Goal: Task Accomplishment & Management: Use online tool/utility

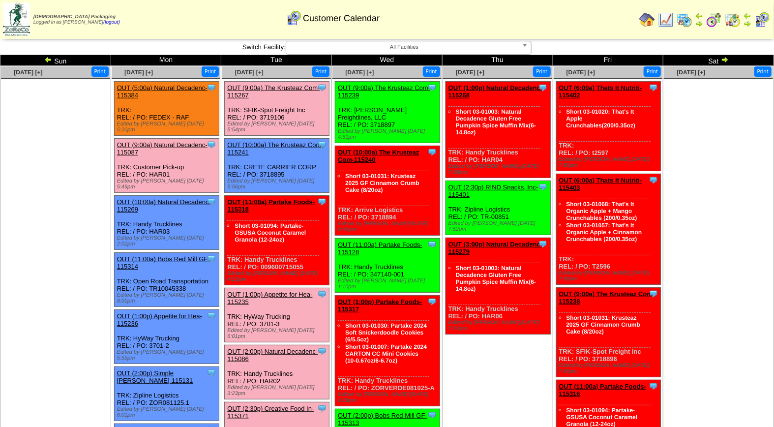
click at [178, 141] on link "OUT (9:00a) Natural Decadenc-115087" at bounding box center [162, 148] width 90 height 15
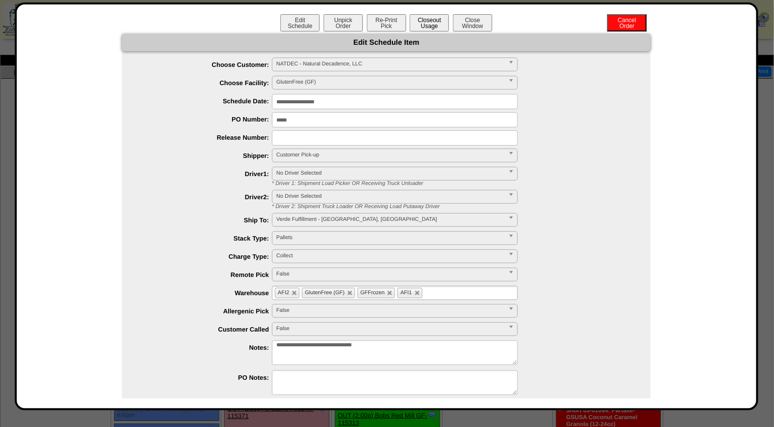
click at [428, 21] on button "Closeout Usage" at bounding box center [429, 22] width 39 height 17
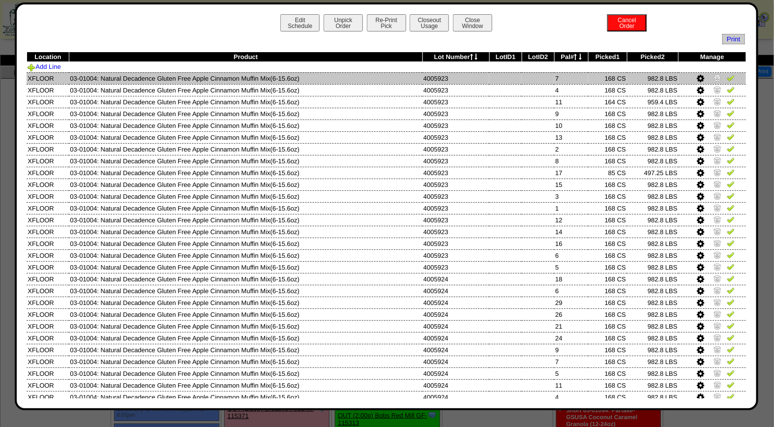
click at [727, 77] on img at bounding box center [731, 78] width 8 height 8
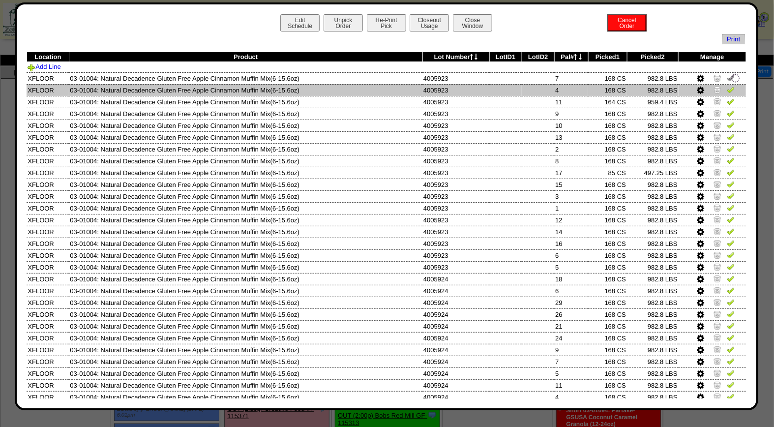
click at [727, 92] on img at bounding box center [731, 90] width 8 height 8
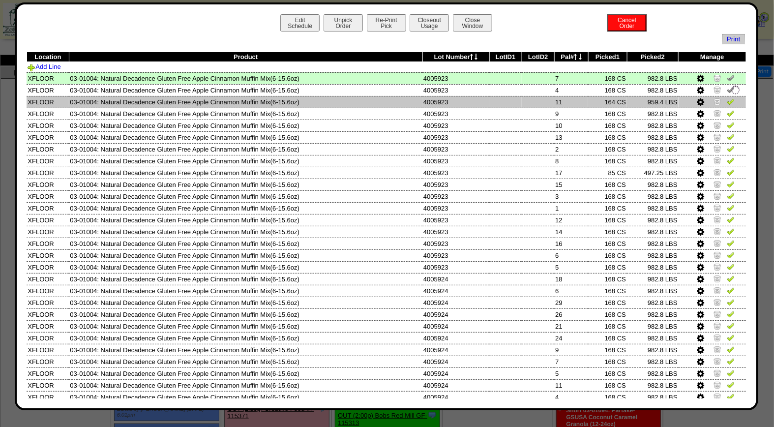
click at [727, 104] on img at bounding box center [731, 101] width 8 height 8
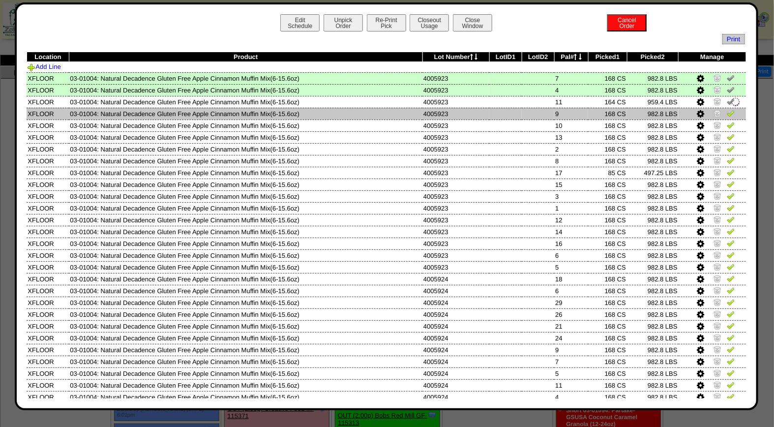
click at [727, 114] on img at bounding box center [731, 113] width 8 height 8
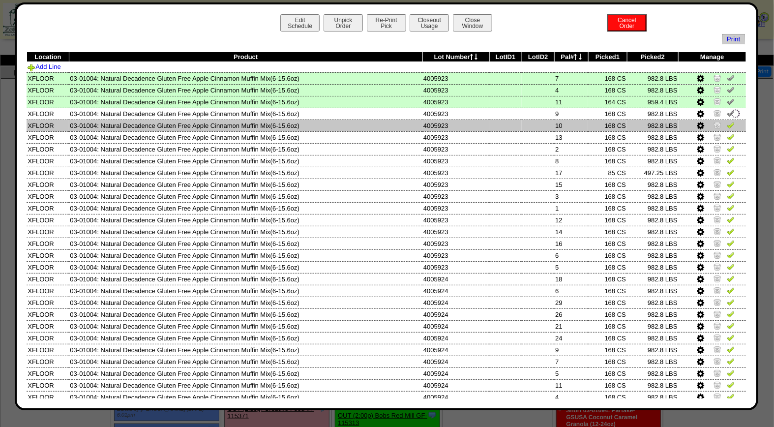
click at [727, 122] on img at bounding box center [731, 125] width 8 height 8
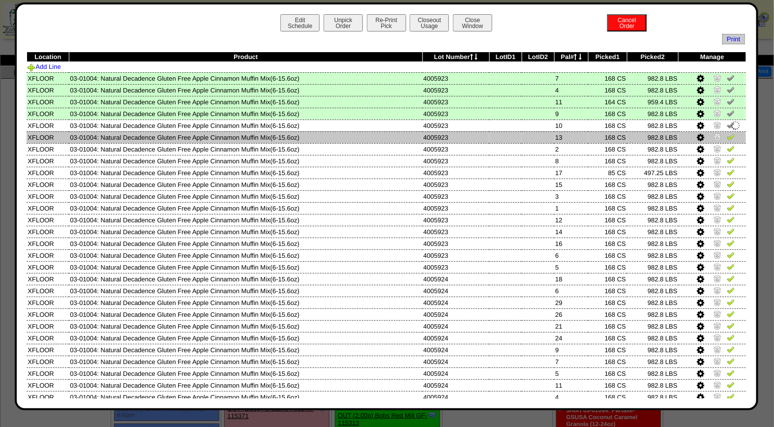
click at [727, 133] on img at bounding box center [731, 137] width 8 height 8
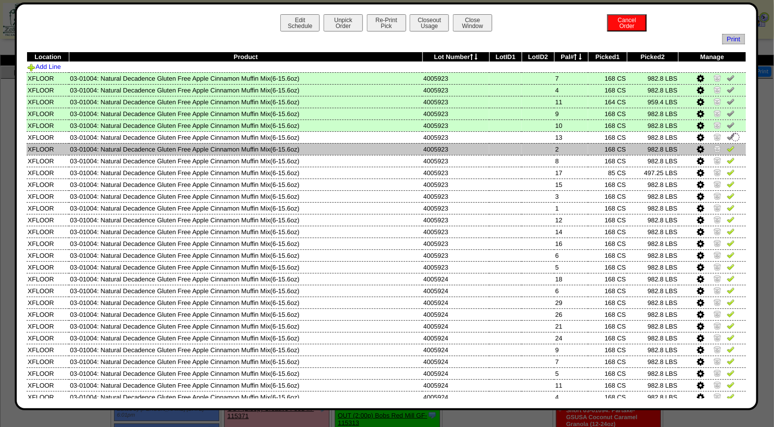
click at [727, 146] on img at bounding box center [731, 149] width 8 height 8
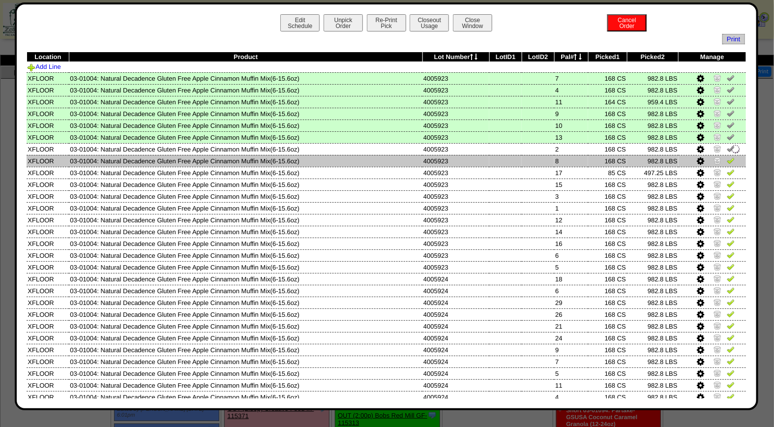
click at [727, 161] on img at bounding box center [731, 160] width 8 height 8
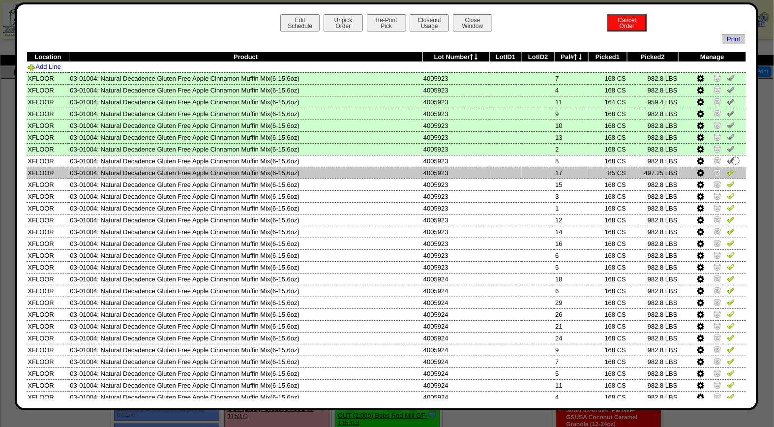
click at [727, 169] on img at bounding box center [731, 172] width 8 height 8
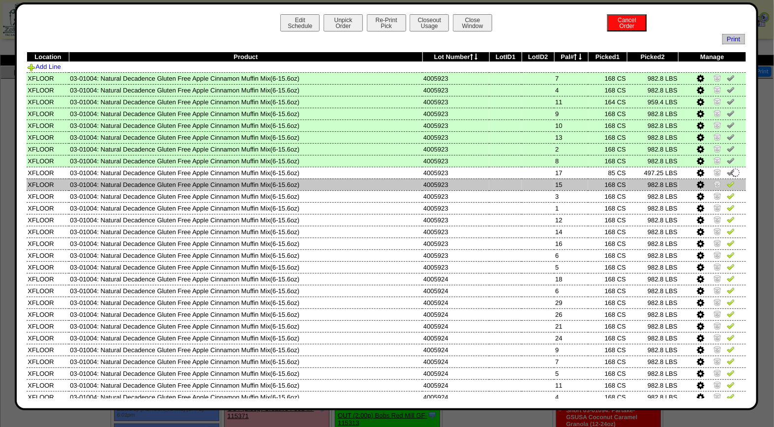
click at [727, 180] on img at bounding box center [731, 184] width 8 height 8
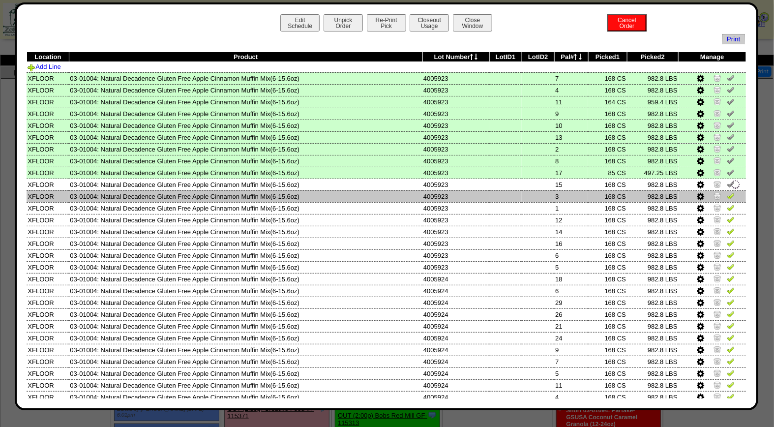
click at [727, 195] on img at bounding box center [731, 196] width 8 height 8
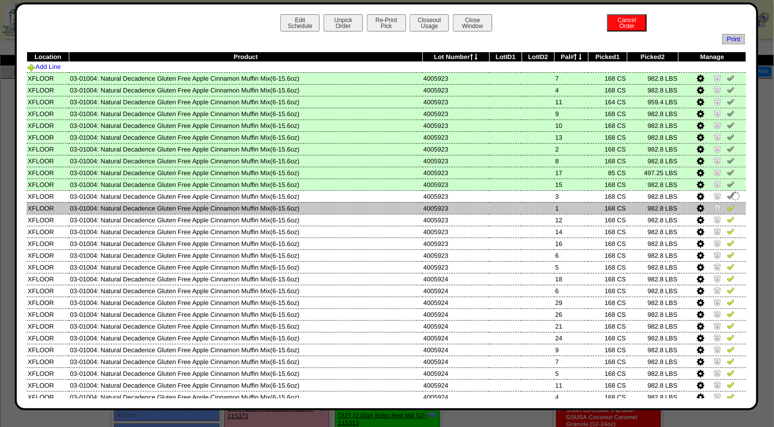
click at [727, 208] on img at bounding box center [731, 208] width 8 height 8
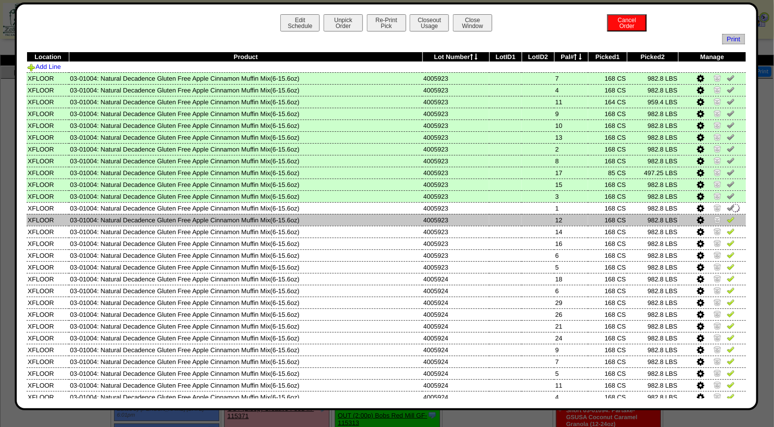
click at [727, 215] on img at bounding box center [731, 219] width 8 height 8
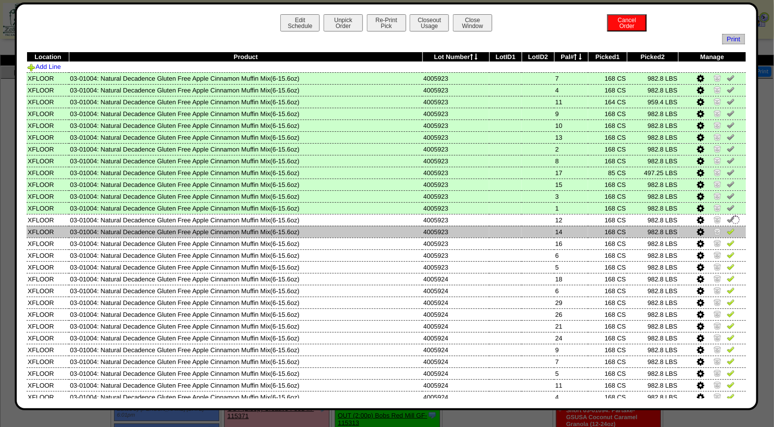
click at [727, 228] on img at bounding box center [731, 231] width 8 height 8
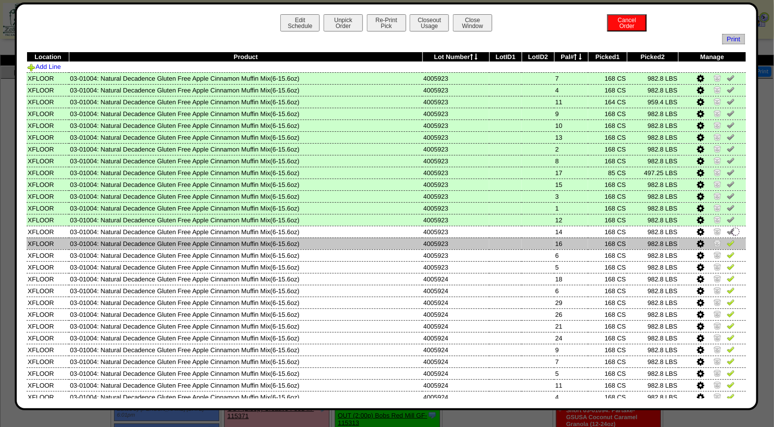
click at [727, 242] on img at bounding box center [731, 243] width 8 height 8
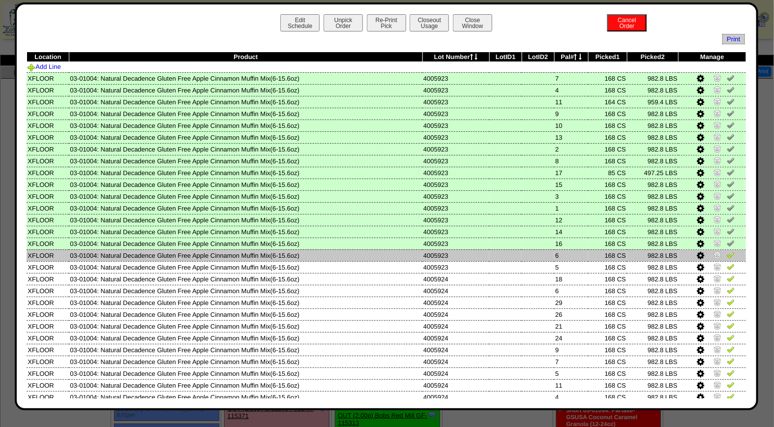
click at [727, 251] on img at bounding box center [731, 255] width 8 height 8
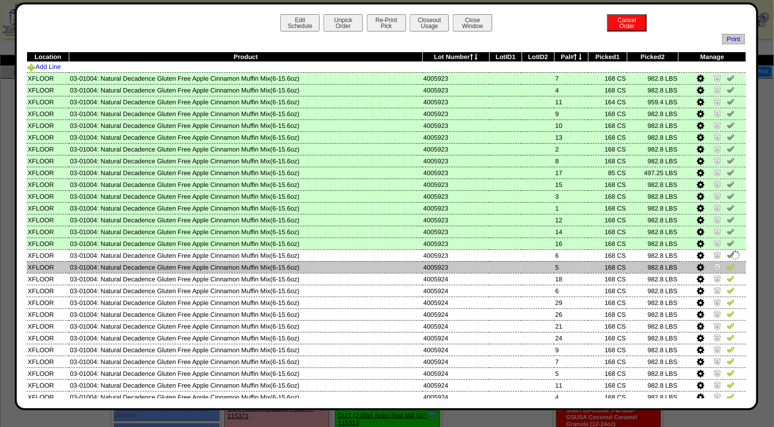
click at [727, 264] on img at bounding box center [731, 267] width 8 height 8
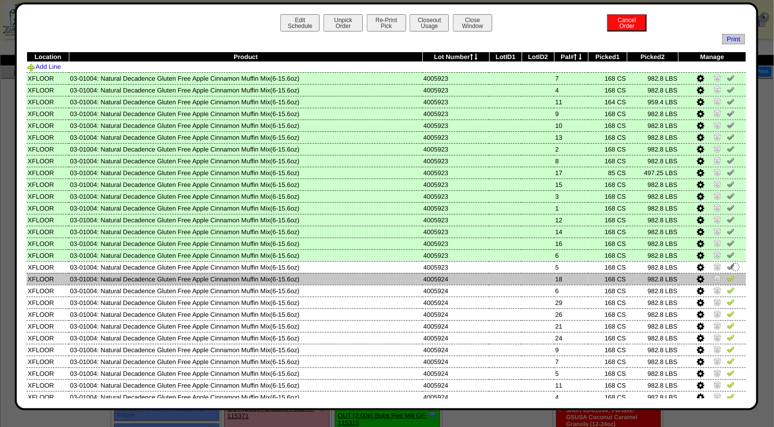
click at [727, 277] on img at bounding box center [731, 278] width 8 height 8
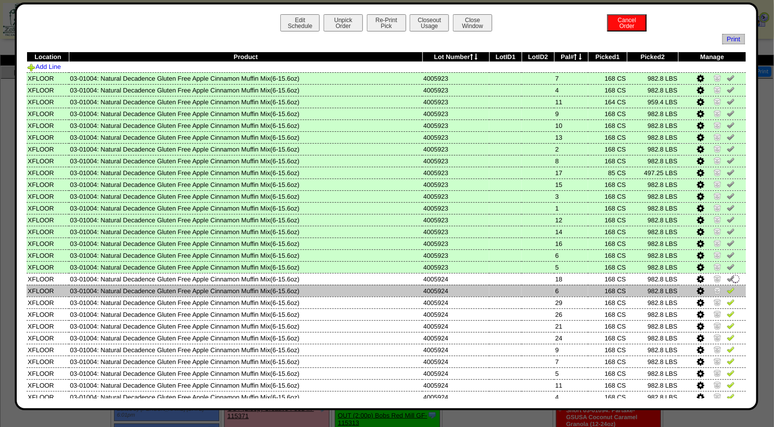
click at [727, 287] on img at bounding box center [731, 290] width 8 height 8
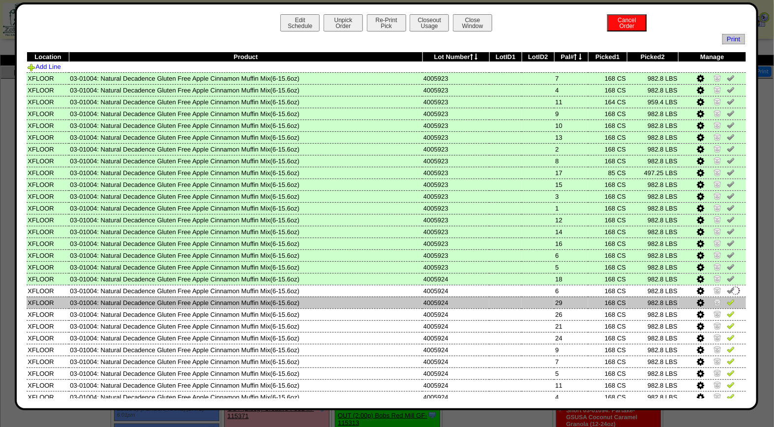
click at [727, 299] on img at bounding box center [731, 302] width 8 height 8
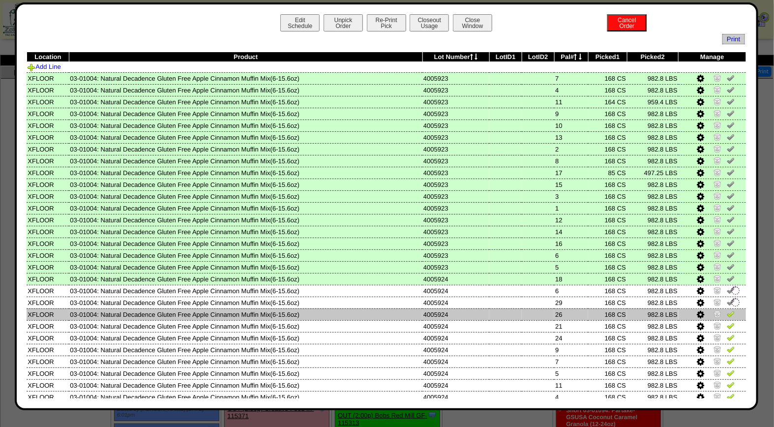
click at [727, 310] on img at bounding box center [731, 314] width 8 height 8
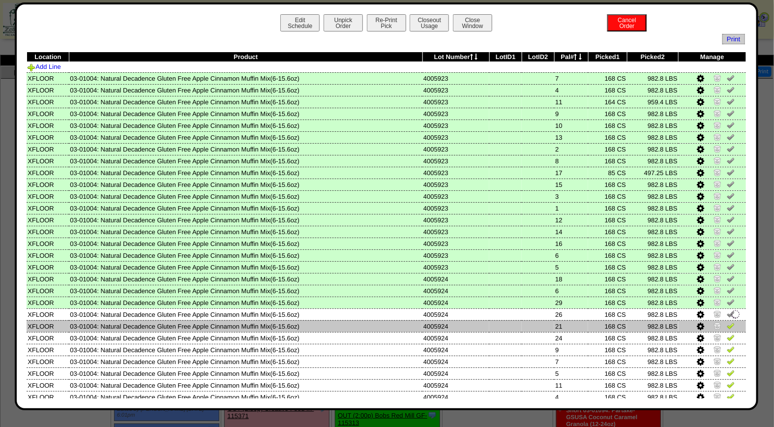
click at [727, 322] on img at bounding box center [731, 326] width 8 height 8
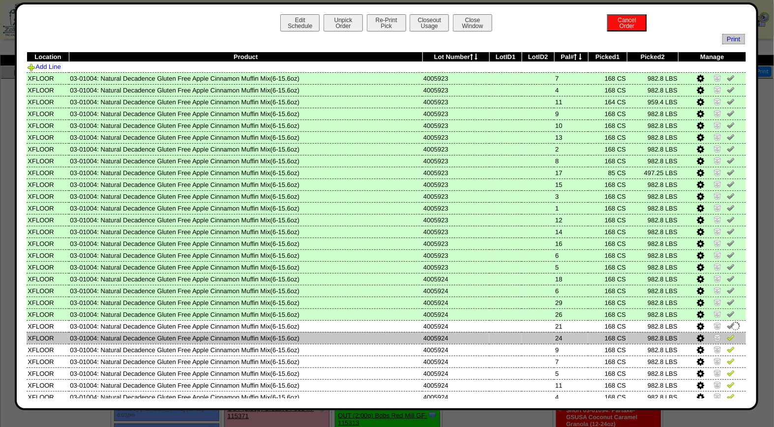
click at [727, 333] on img at bounding box center [731, 337] width 8 height 8
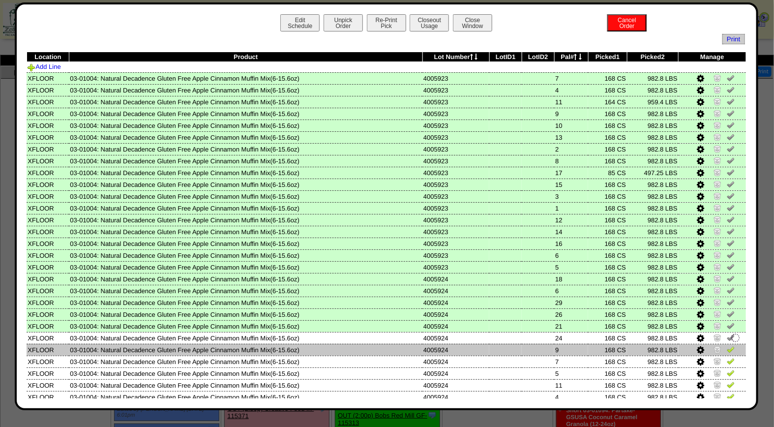
click at [727, 345] on img at bounding box center [731, 349] width 8 height 8
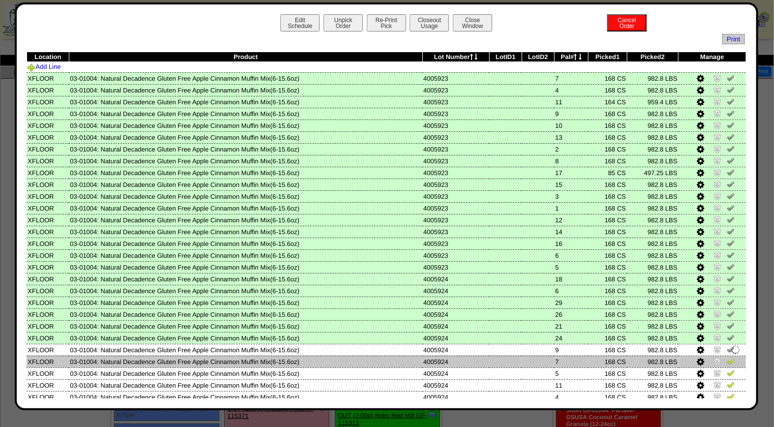
click at [727, 357] on img at bounding box center [731, 361] width 8 height 8
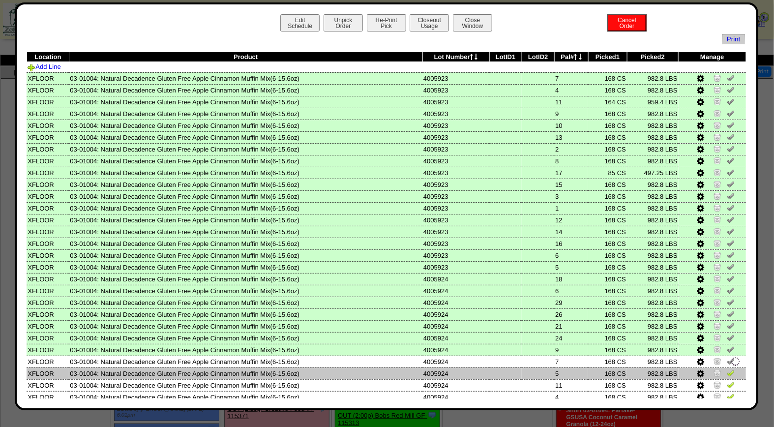
click at [727, 371] on img at bounding box center [731, 373] width 8 height 8
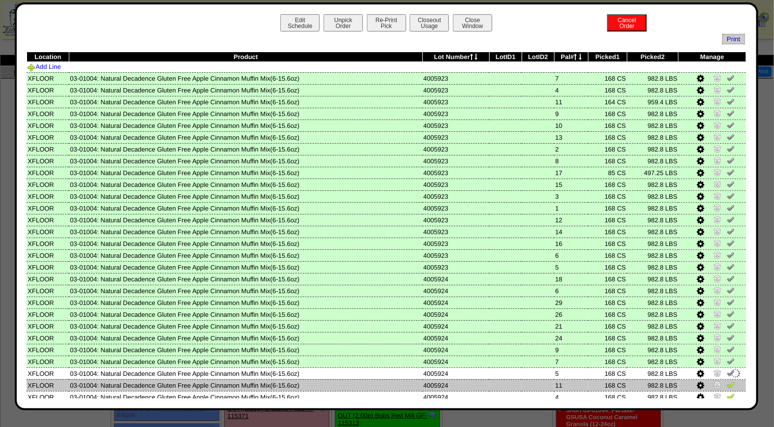
click at [727, 381] on img at bounding box center [731, 385] width 8 height 8
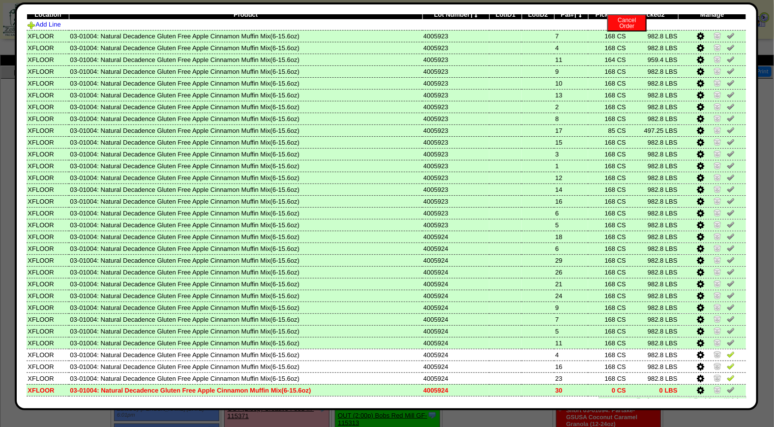
scroll to position [59, 0]
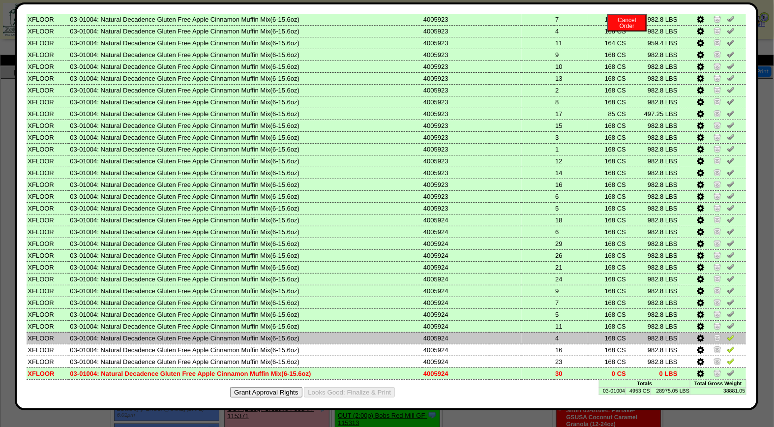
click at [727, 333] on img at bounding box center [731, 337] width 8 height 8
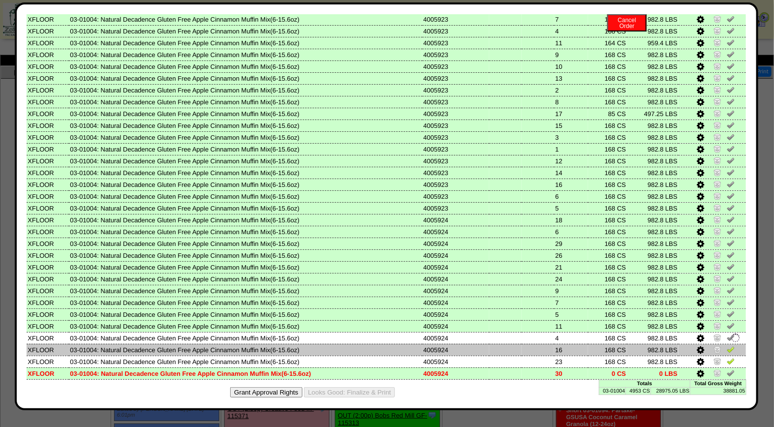
click at [727, 345] on img at bounding box center [731, 349] width 8 height 8
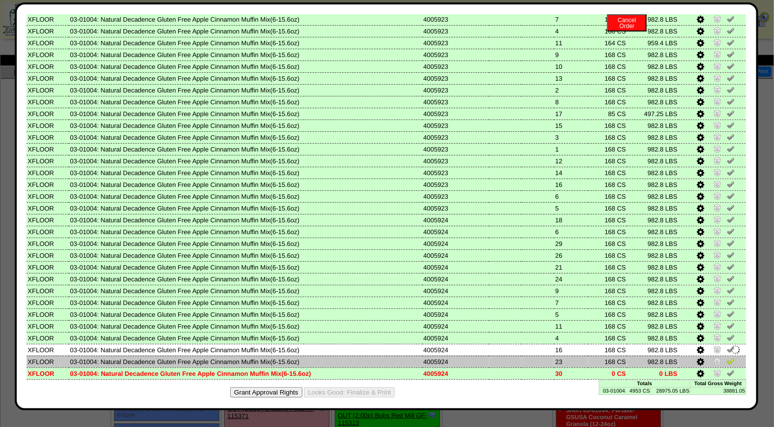
click at [727, 357] on img at bounding box center [731, 361] width 8 height 8
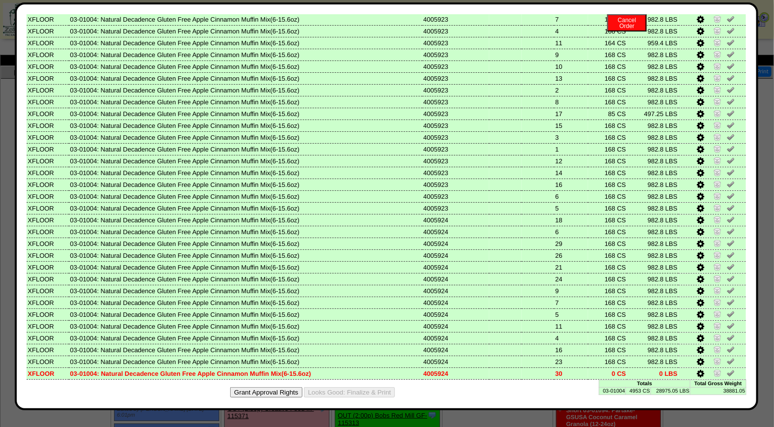
scroll to position [0, 0]
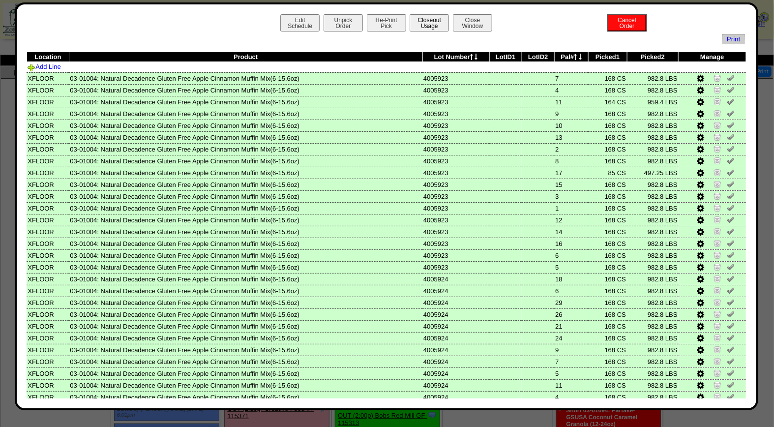
click at [426, 20] on button "Closeout Usage" at bounding box center [429, 22] width 39 height 17
click at [428, 26] on button "Closeout Usage" at bounding box center [429, 22] width 39 height 17
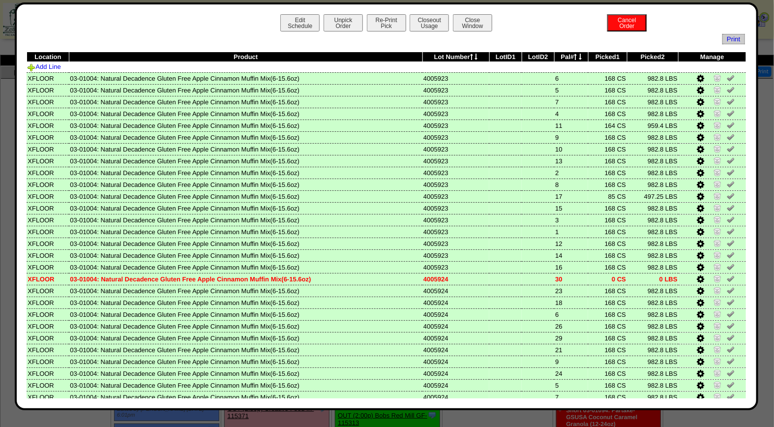
scroll to position [59, 0]
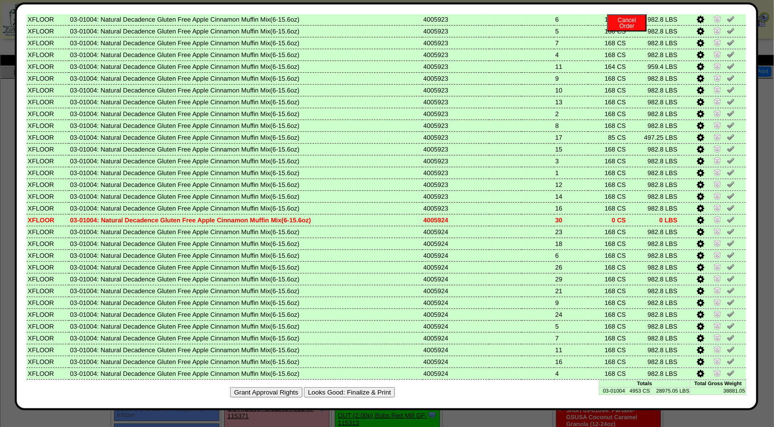
click at [360, 387] on button "Looks Good: Finalize & Print" at bounding box center [349, 392] width 91 height 10
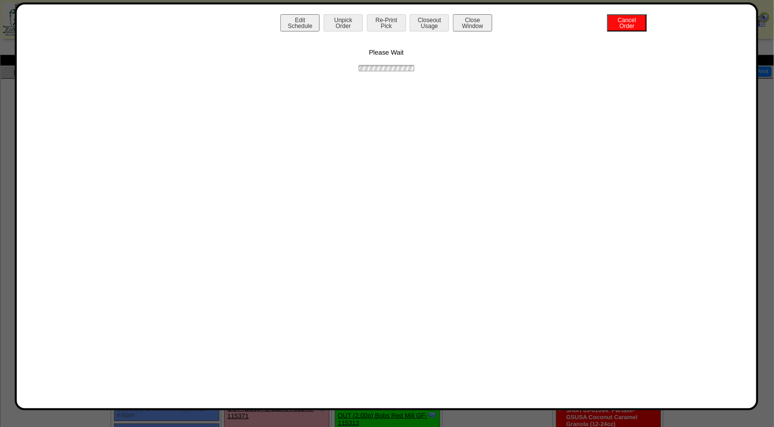
scroll to position [0, 0]
click at [391, 23] on button "Print BOL" at bounding box center [386, 22] width 39 height 17
